Goal: Task Accomplishment & Management: Complete application form

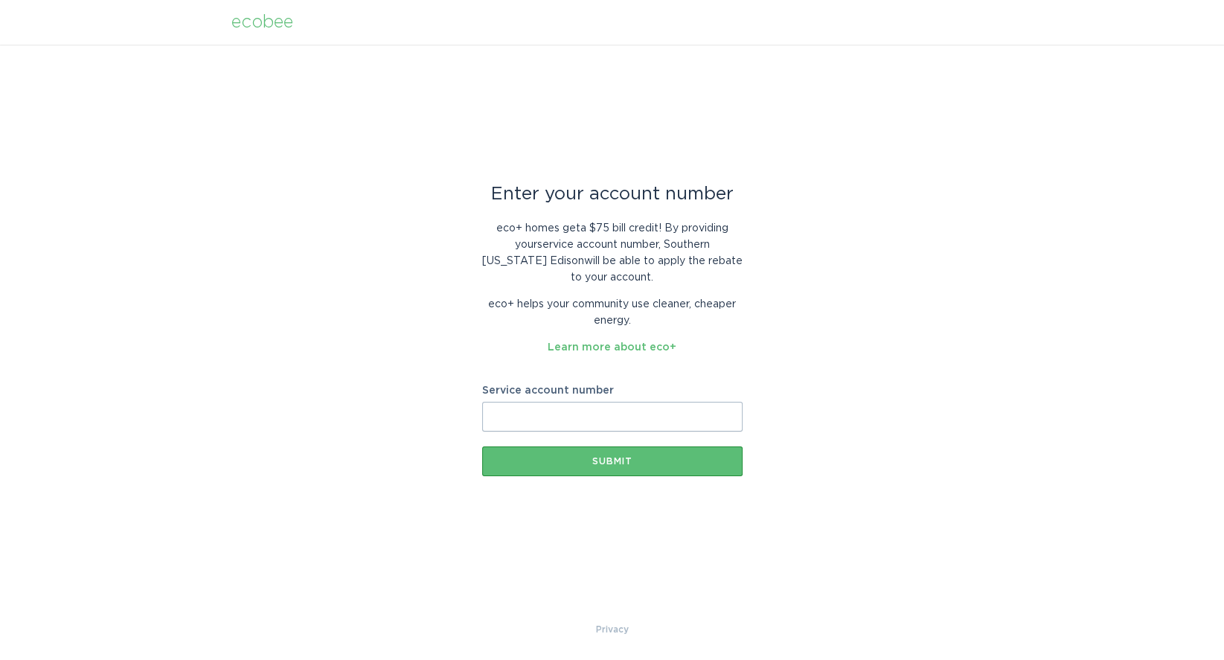
click at [527, 412] on input "Service account number" at bounding box center [612, 417] width 260 height 30
click at [609, 455] on button "Submit" at bounding box center [612, 461] width 260 height 30
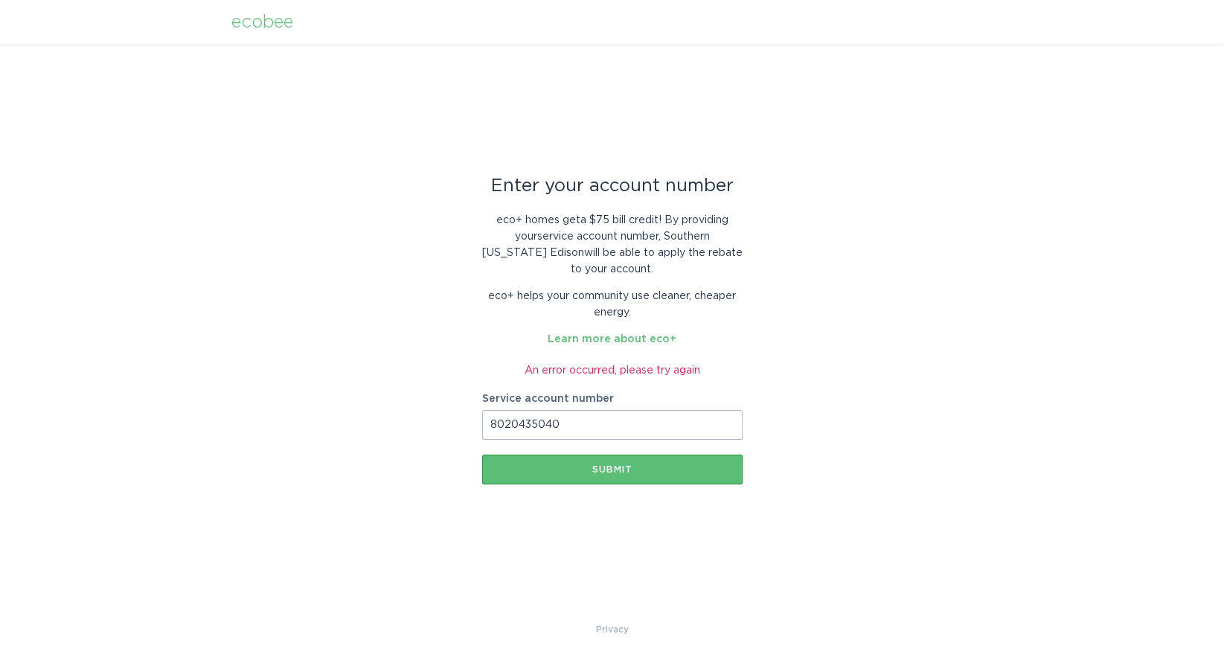
drag, startPoint x: 589, startPoint y: 426, endPoint x: 458, endPoint y: 414, distance: 131.4
click at [458, 414] on div "Enter your account number eco+ homes get a $75 bill credit ! By providing your …" at bounding box center [612, 333] width 1224 height 577
click at [657, 469] on div "Submit" at bounding box center [611, 469] width 245 height 9
click at [658, 469] on div "Submit" at bounding box center [611, 469] width 245 height 9
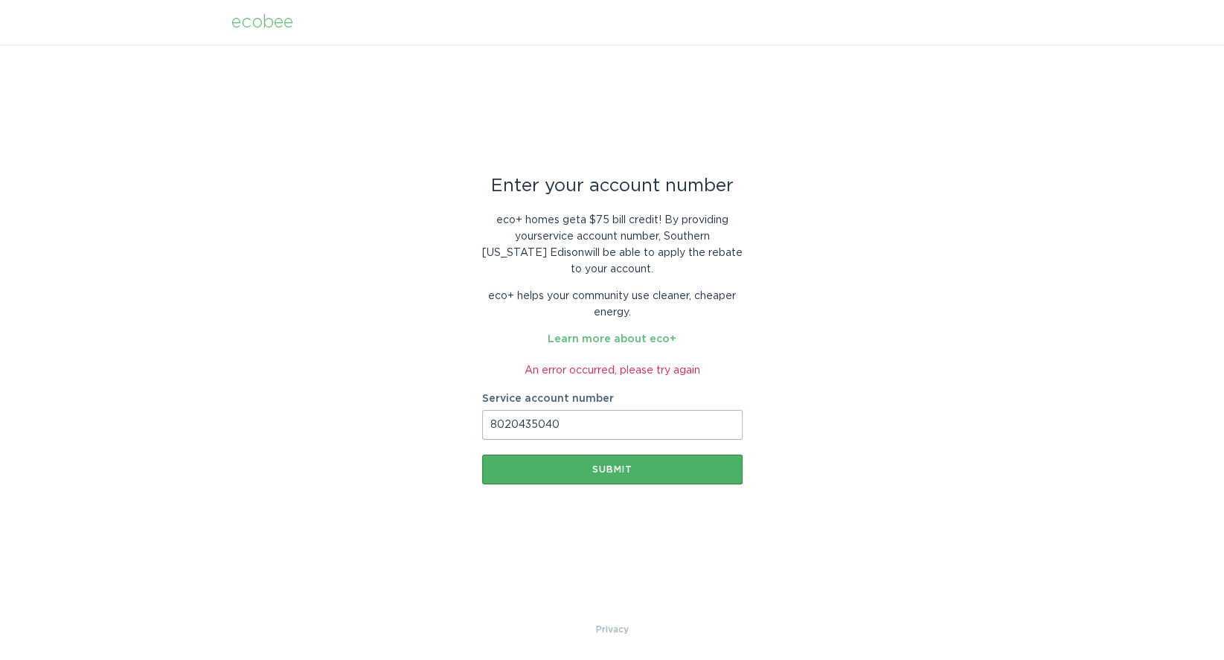
click at [658, 469] on div "Submit" at bounding box center [611, 469] width 245 height 9
drag, startPoint x: 588, startPoint y: 424, endPoint x: 470, endPoint y: 420, distance: 117.6
click at [470, 420] on div "Enter your account number eco+ homes get a $75 bill credit ! By providing your …" at bounding box center [612, 333] width 1224 height 577
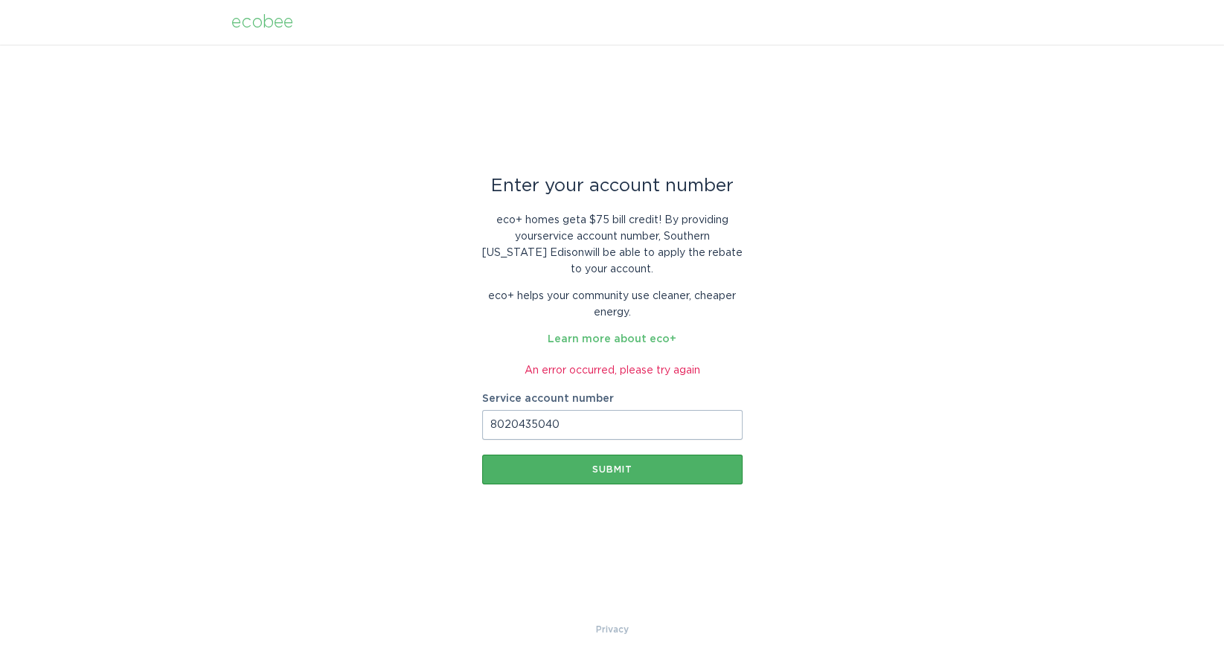
click at [597, 473] on div "Submit" at bounding box center [611, 469] width 245 height 9
drag, startPoint x: 569, startPoint y: 420, endPoint x: 462, endPoint y: 417, distance: 107.2
click at [462, 417] on div "Enter your account number eco+ homes get a $75 bill credit ! By providing your …" at bounding box center [612, 333] width 1224 height 577
paste input "700986587751"
click at [613, 488] on div "Enter your account number eco+ homes get a $75 bill credit ! By providing your …" at bounding box center [612, 333] width 260 height 422
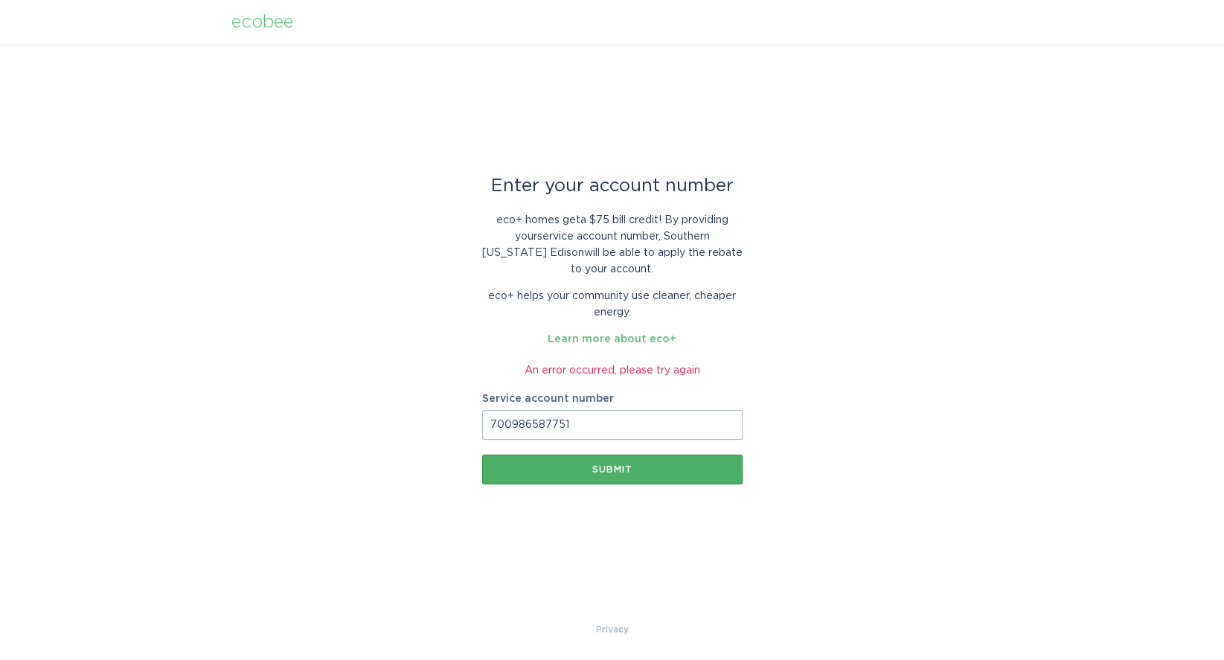
click at [610, 480] on button "Submit" at bounding box center [612, 470] width 260 height 30
click at [611, 480] on button "Submit" at bounding box center [612, 470] width 260 height 30
drag, startPoint x: 588, startPoint y: 426, endPoint x: 472, endPoint y: 415, distance: 116.6
click at [472, 415] on div "Enter your account number eco+ homes get a $75 bill credit ! By providing your …" at bounding box center [612, 333] width 1224 height 577
paste input "8020435040"
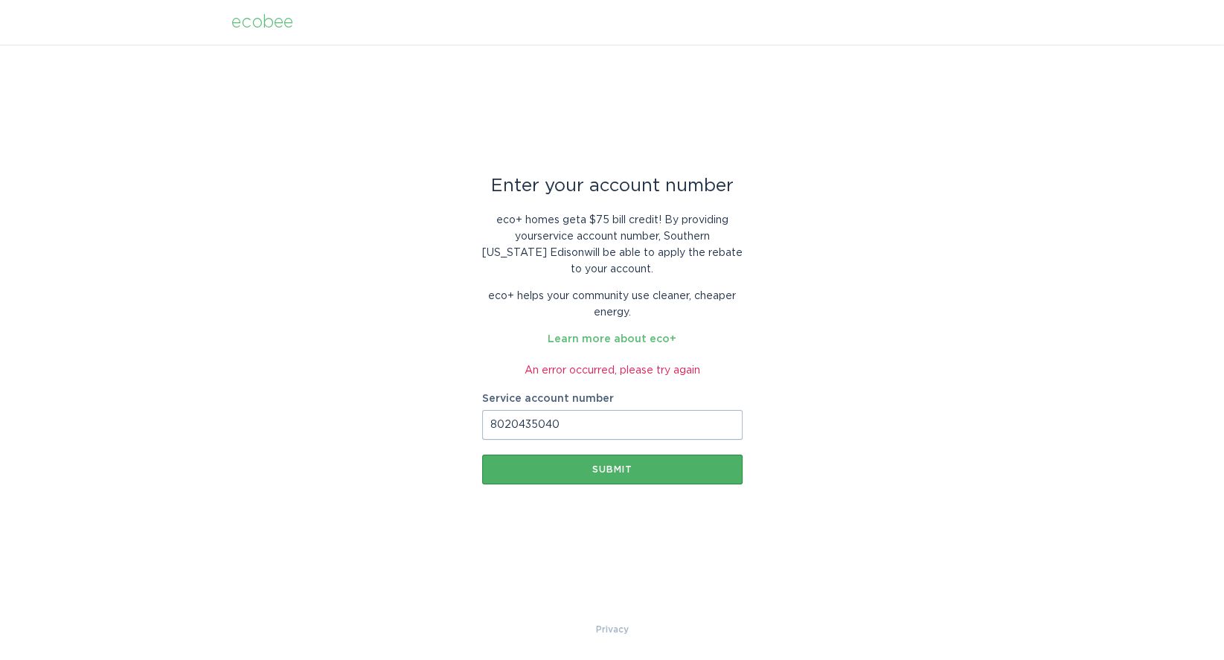
type input "8020435040"
click at [613, 475] on button "Submit" at bounding box center [612, 470] width 260 height 30
click at [613, 476] on div "Submit" at bounding box center [611, 469] width 245 height 15
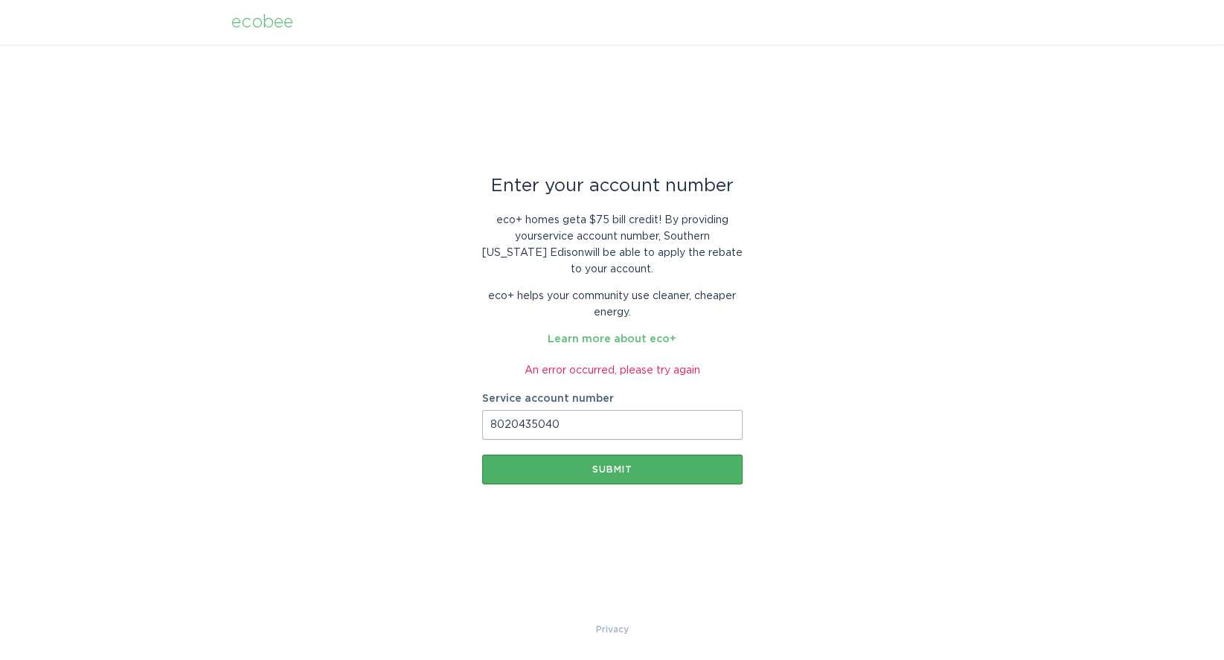
click at [613, 476] on button "Submit" at bounding box center [612, 470] width 260 height 30
click at [587, 470] on div "Submit" at bounding box center [611, 469] width 245 height 9
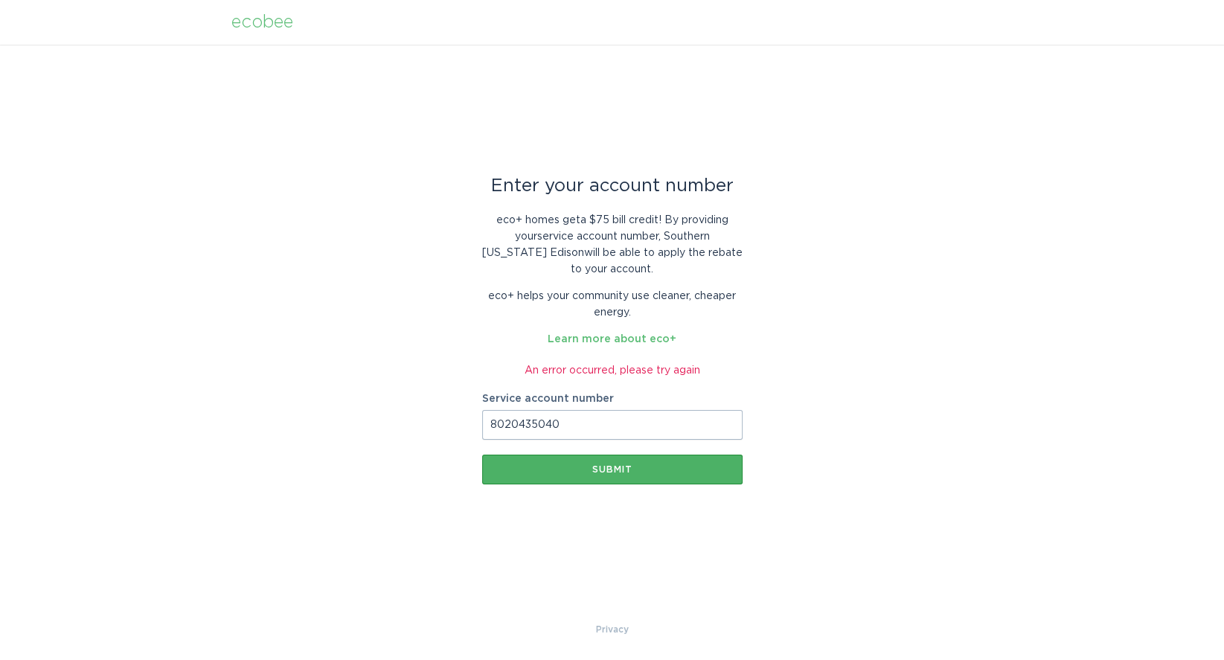
click at [587, 470] on div "Submit" at bounding box center [611, 469] width 245 height 9
click at [587, 470] on icon "Loading" at bounding box center [588, 469] width 21 height 21
click at [587, 470] on div "Submit" at bounding box center [611, 469] width 245 height 9
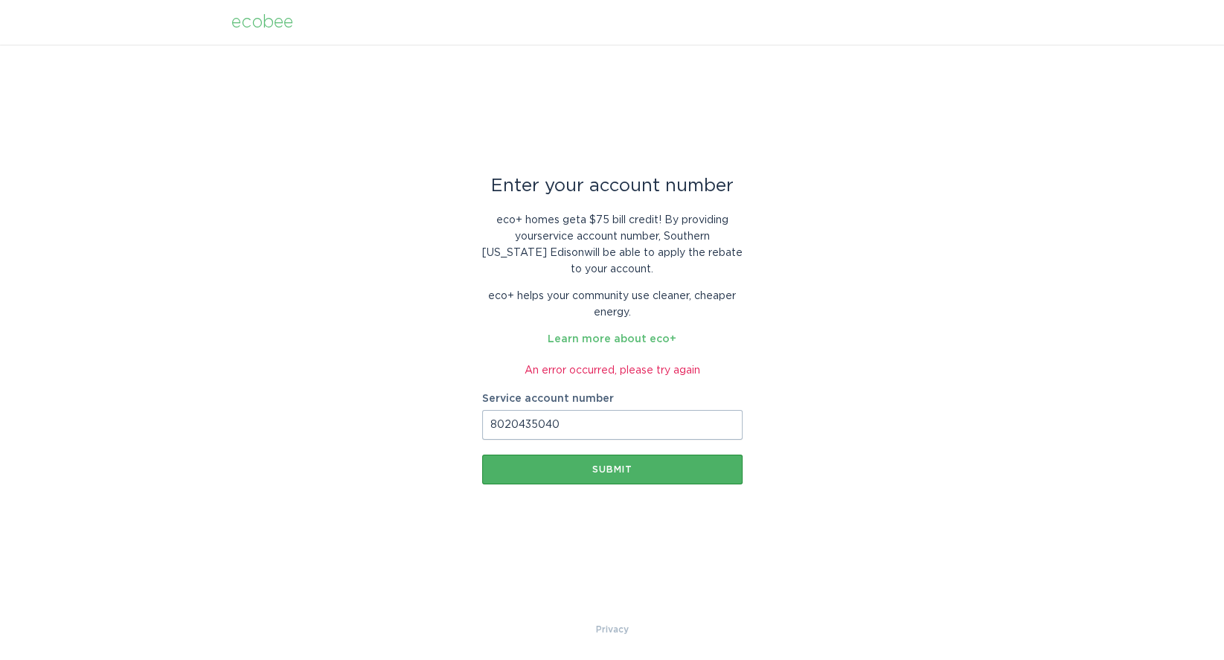
click at [587, 470] on div "Submit" at bounding box center [611, 469] width 245 height 9
click at [587, 471] on div "Submit" at bounding box center [611, 469] width 245 height 9
click at [587, 471] on icon "Loading" at bounding box center [588, 469] width 17 height 17
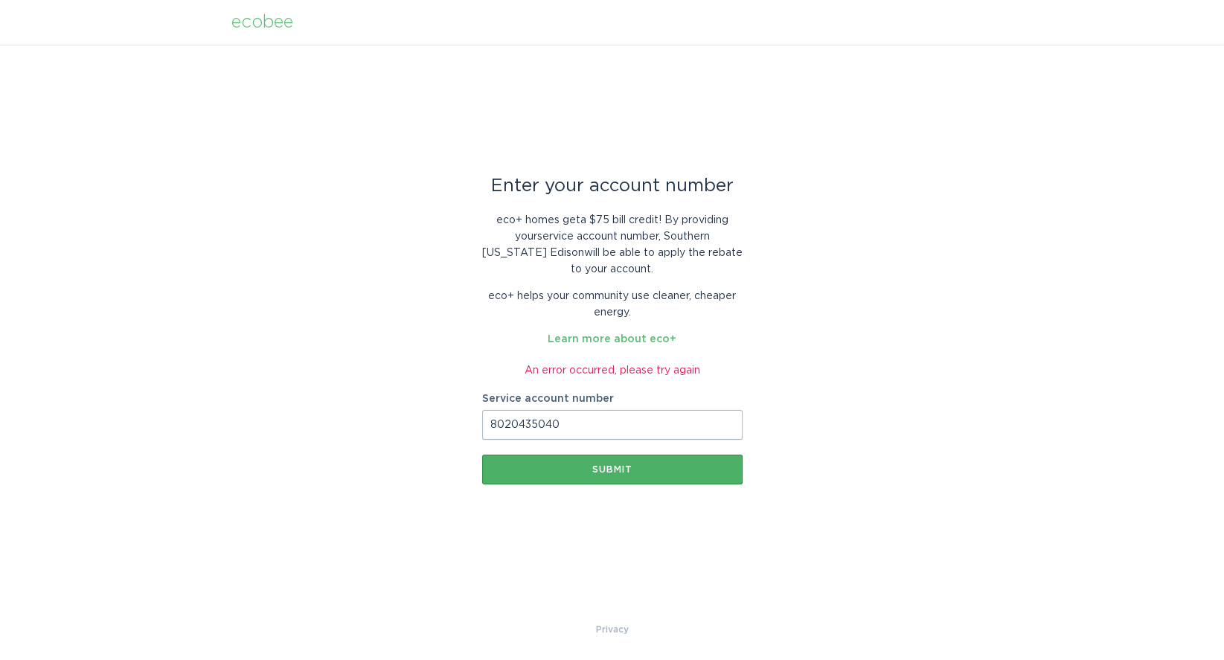
click at [587, 471] on div "Submit" at bounding box center [611, 469] width 245 height 9
click at [587, 471] on icon "Loading" at bounding box center [588, 469] width 21 height 21
click at [587, 471] on div "Submit" at bounding box center [611, 469] width 245 height 9
click at [587, 471] on icon "Loading" at bounding box center [587, 469] width 19 height 19
click at [587, 471] on div "Submit" at bounding box center [611, 469] width 245 height 9
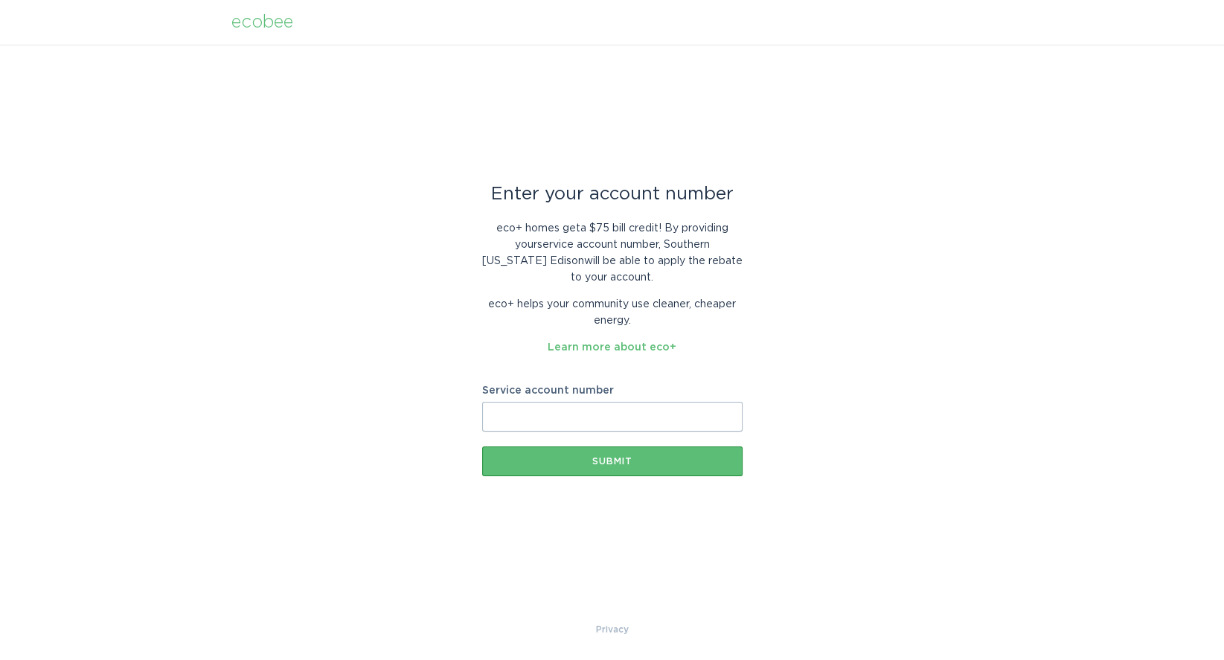
click at [532, 421] on input "Service account number" at bounding box center [612, 417] width 260 height 30
paste input "8020435040"
type input "8020435040"
click at [553, 471] on button "Submit" at bounding box center [612, 461] width 260 height 30
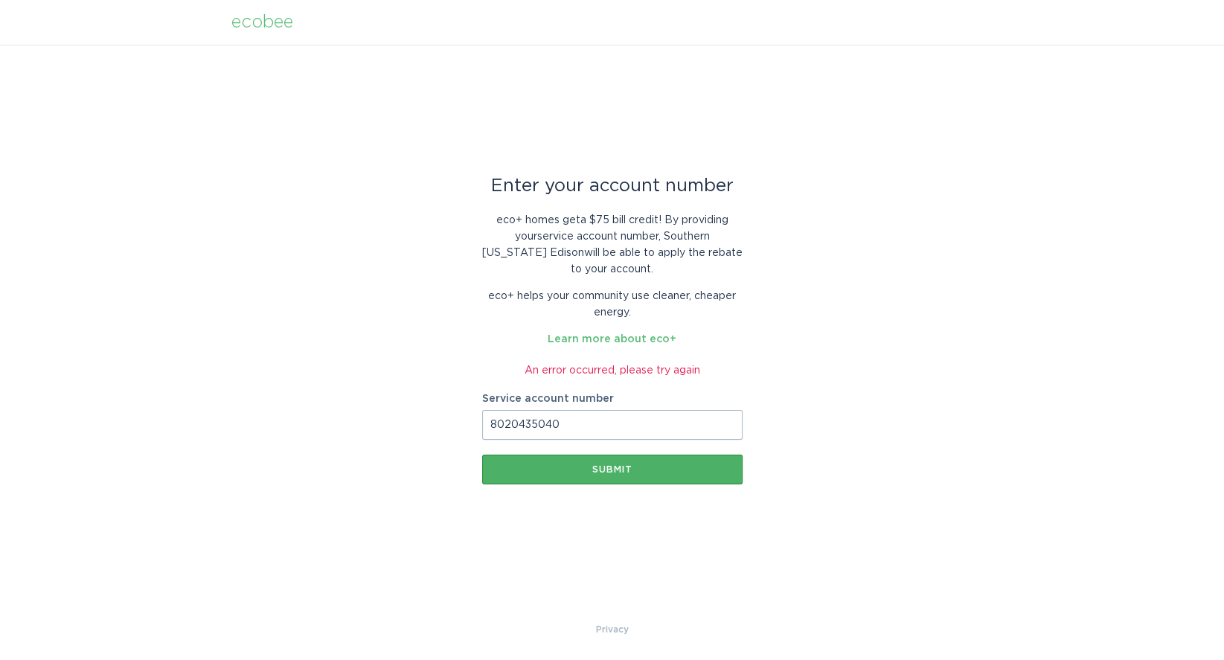
click at [553, 471] on div "Submit" at bounding box center [611, 469] width 245 height 9
